Goal: Find specific page/section: Locate a particular part of the current website

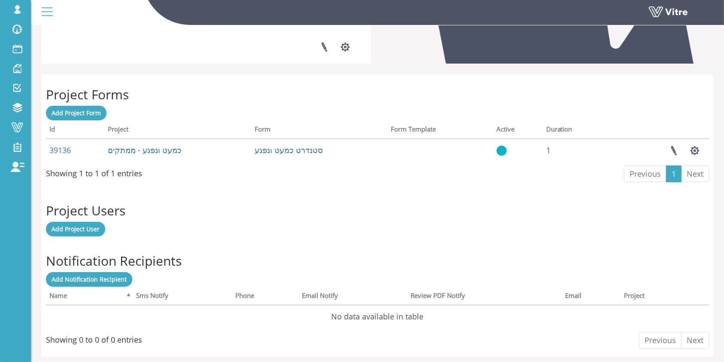
scroll to position [288, 0]
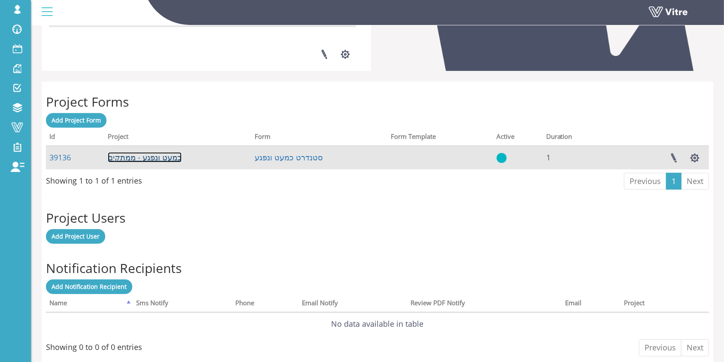
click at [149, 155] on link "כמעט ונפגע - ממתקים" at bounding box center [145, 157] width 74 height 10
drag, startPoint x: 76, startPoint y: 159, endPoint x: 48, endPoint y: 156, distance: 28.1
click at [48, 156] on td "39136" at bounding box center [75, 157] width 58 height 23
copy link "39136"
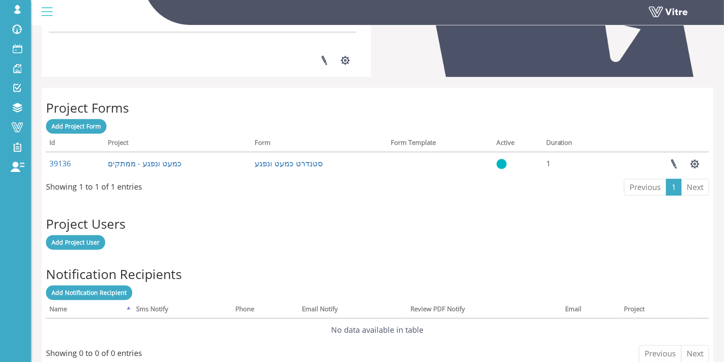
scroll to position [281, 0]
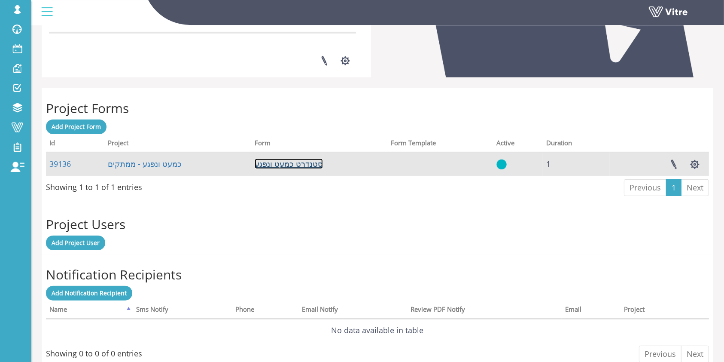
click at [299, 163] on link "סטנדרט כמעט ונפגע" at bounding box center [289, 164] width 68 height 10
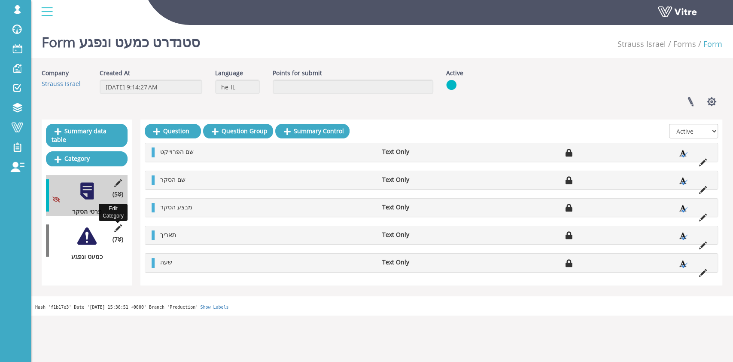
click at [118, 224] on icon at bounding box center [118, 228] width 11 height 8
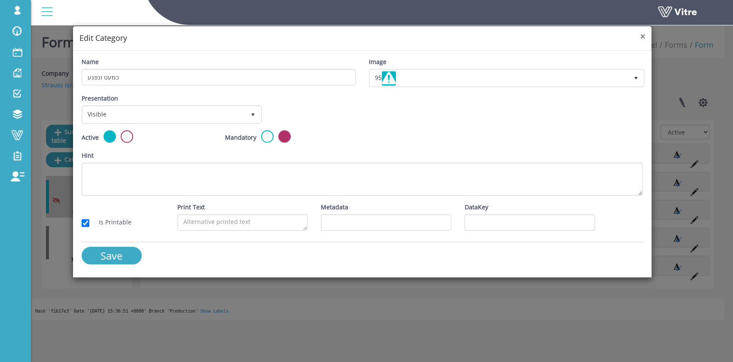
click at [643, 38] on span "×" at bounding box center [642, 36] width 5 height 12
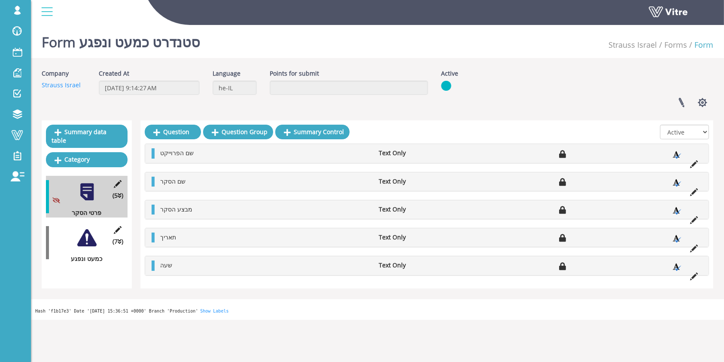
click at [77, 235] on div at bounding box center [86, 237] width 19 height 19
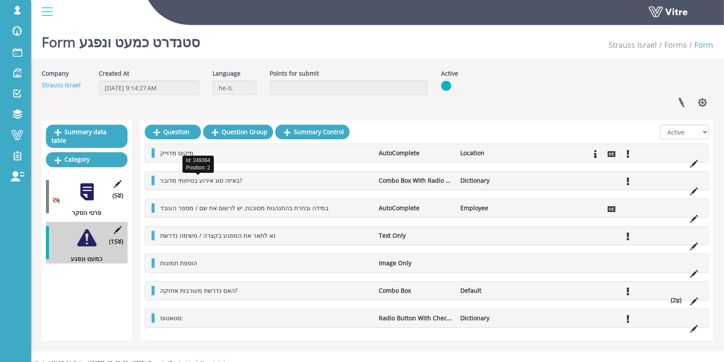
click at [186, 177] on span "באיזה סוג אירוע בטיחותי מדובר?" at bounding box center [201, 180] width 82 height 8
click at [86, 182] on div at bounding box center [86, 191] width 19 height 19
